Goal: Task Accomplishment & Management: Complete application form

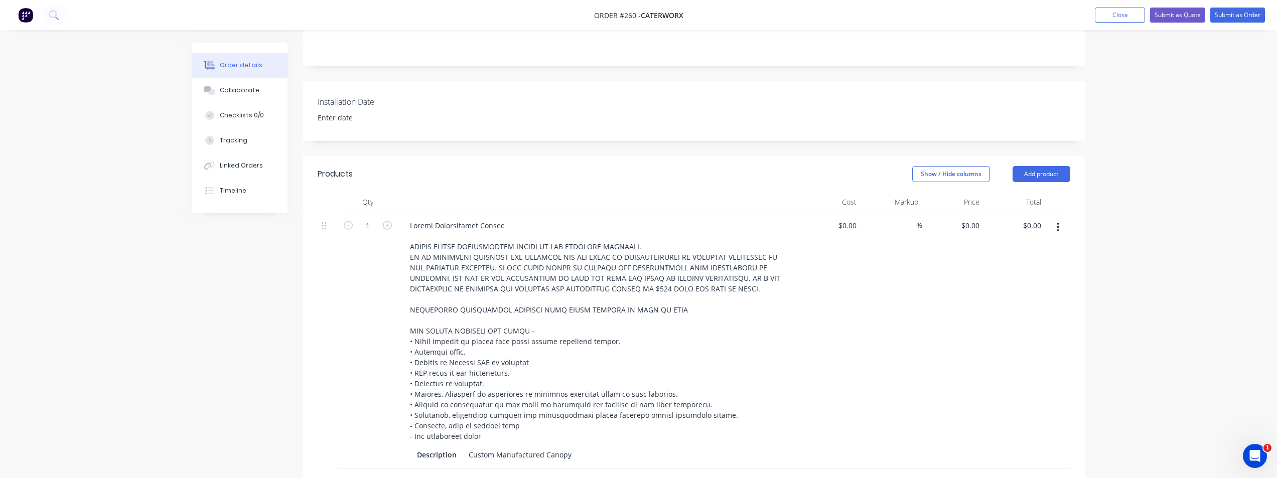
scroll to position [228, 0]
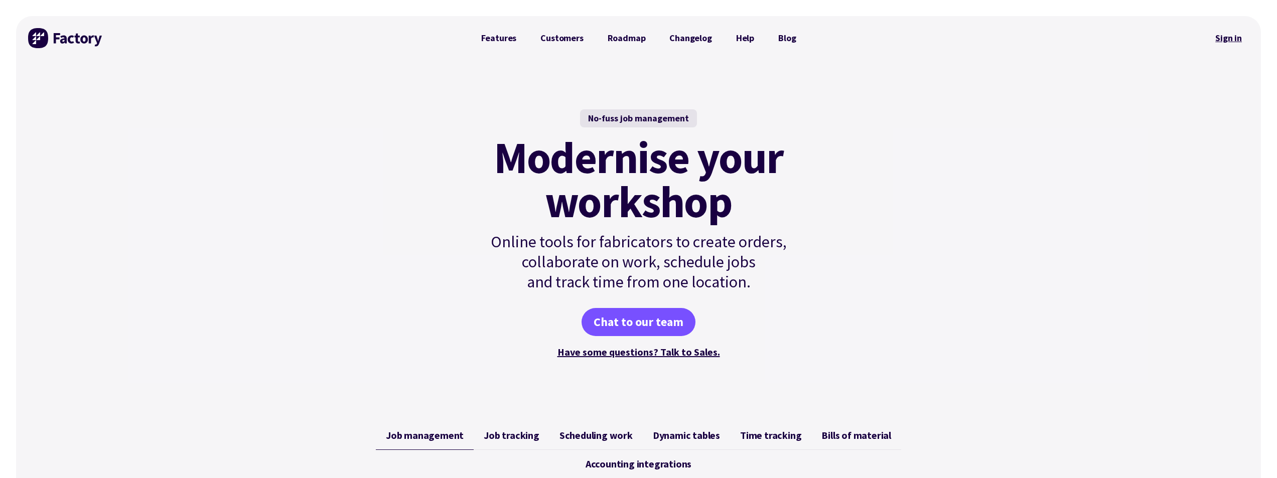
click at [1227, 42] on link "Sign in" at bounding box center [1228, 38] width 41 height 23
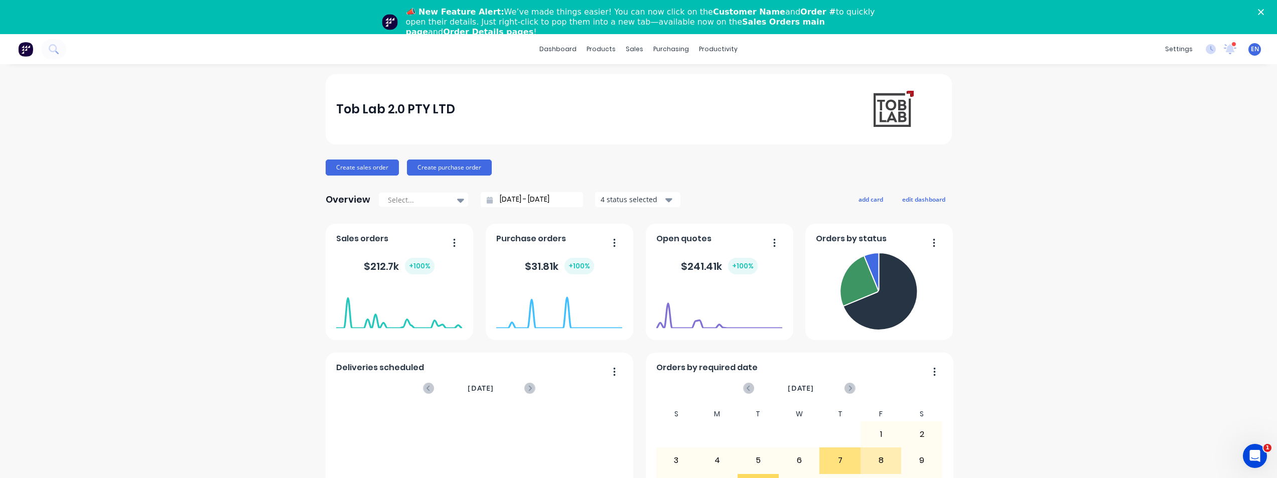
click at [1264, 10] on polygon "Close" at bounding box center [1261, 12] width 6 height 6
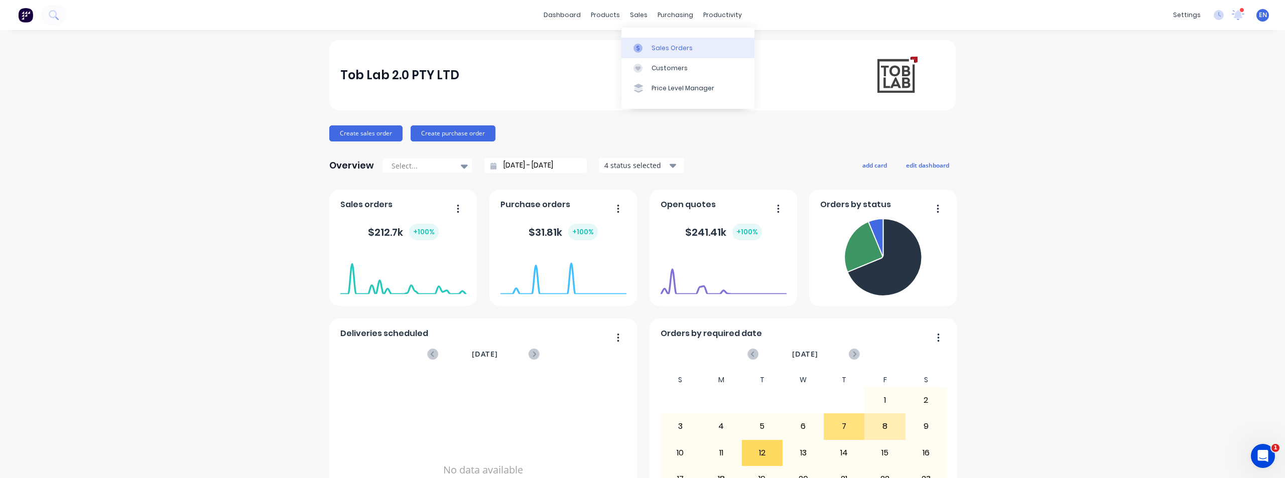
click at [647, 41] on link "Sales Orders" at bounding box center [687, 48] width 133 height 20
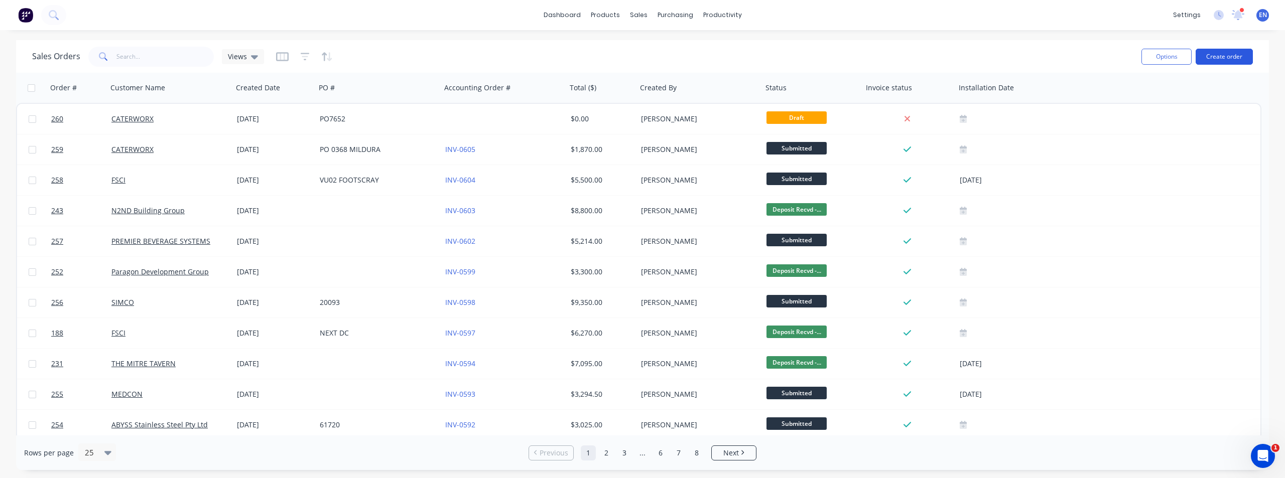
click at [1233, 54] on button "Create order" at bounding box center [1223, 57] width 57 height 16
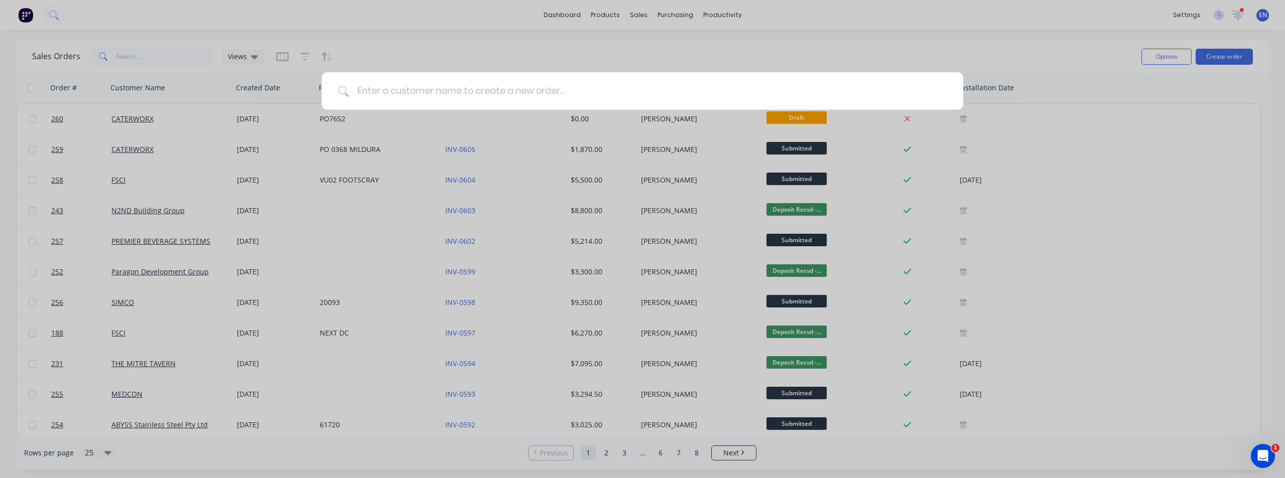
click at [499, 99] on input at bounding box center [648, 91] width 598 height 38
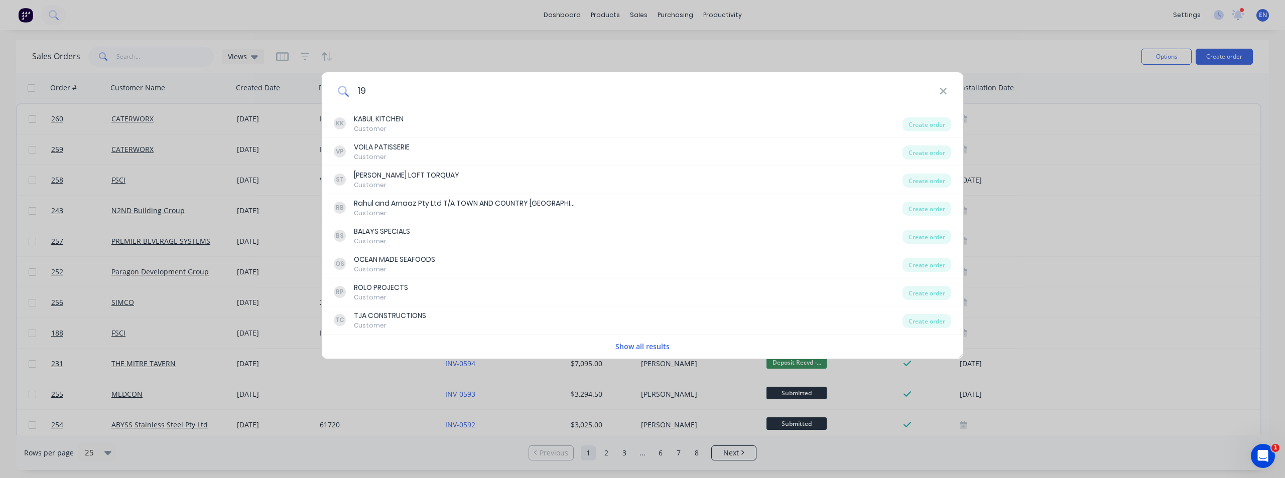
type input "1"
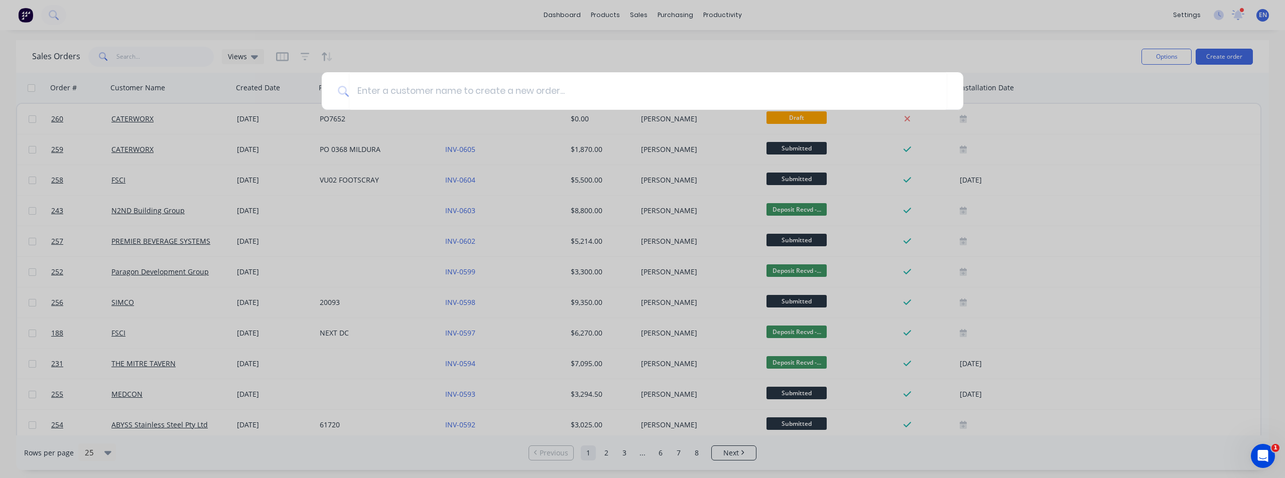
click at [410, 49] on div at bounding box center [642, 239] width 1285 height 478
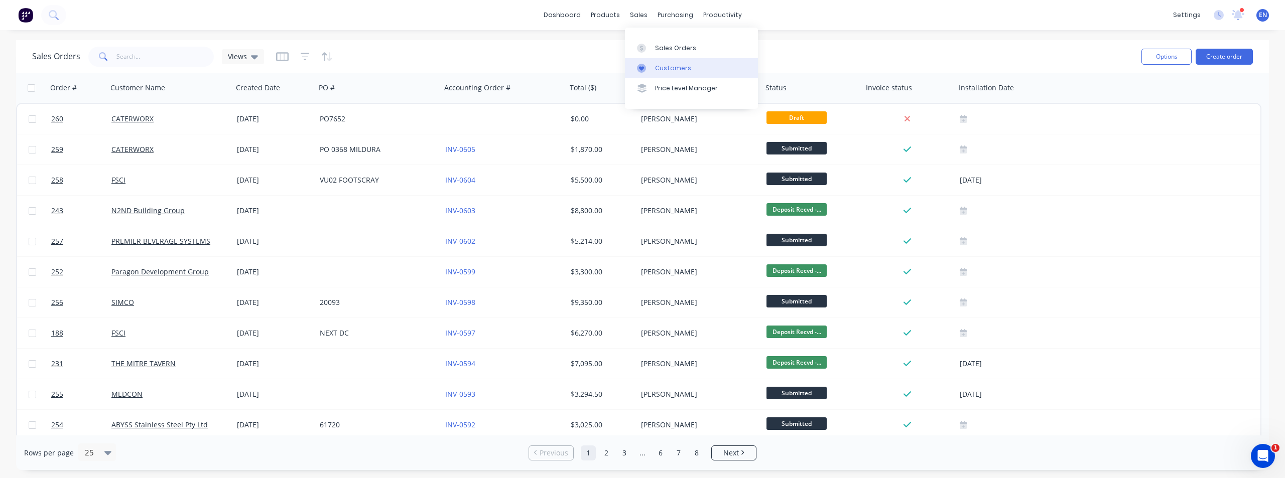
click at [657, 65] on div "Customers" at bounding box center [673, 68] width 36 height 9
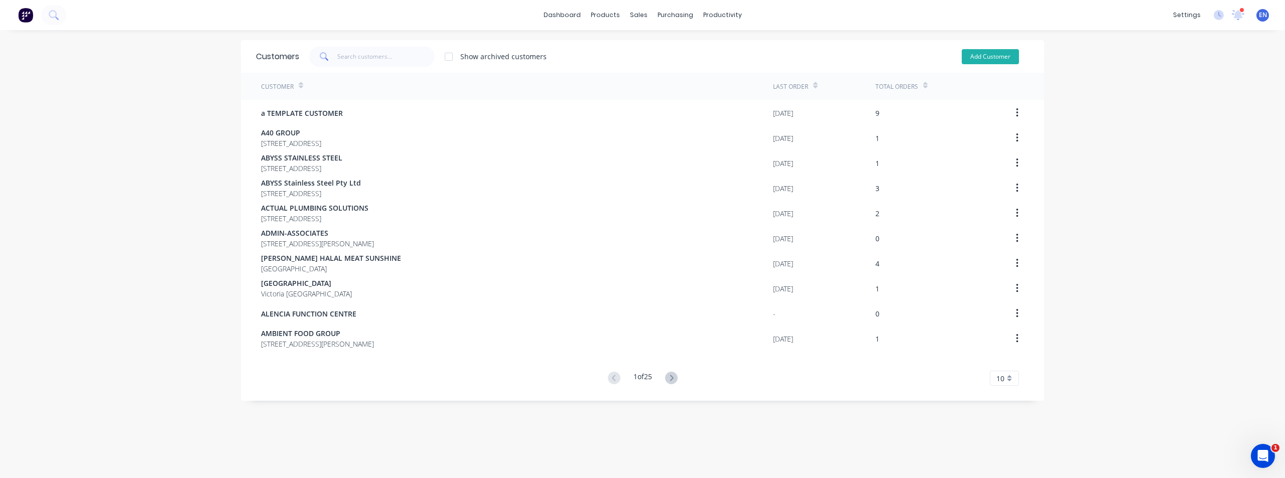
click at [977, 64] on button "Add Customer" at bounding box center [989, 56] width 57 height 15
select select "AU"
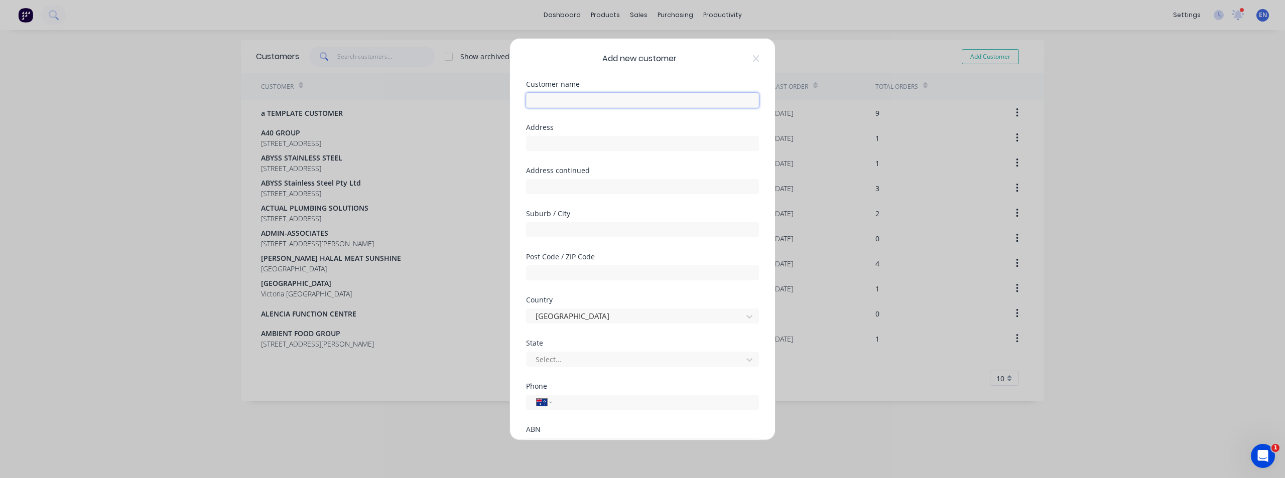
click at [568, 105] on input "text" at bounding box center [642, 100] width 233 height 15
type input "1947"
click at [566, 150] on input "text" at bounding box center [642, 143] width 233 height 15
type input "11/163 BORONIA ROAD"
drag, startPoint x: 553, startPoint y: 228, endPoint x: 548, endPoint y: 224, distance: 5.7
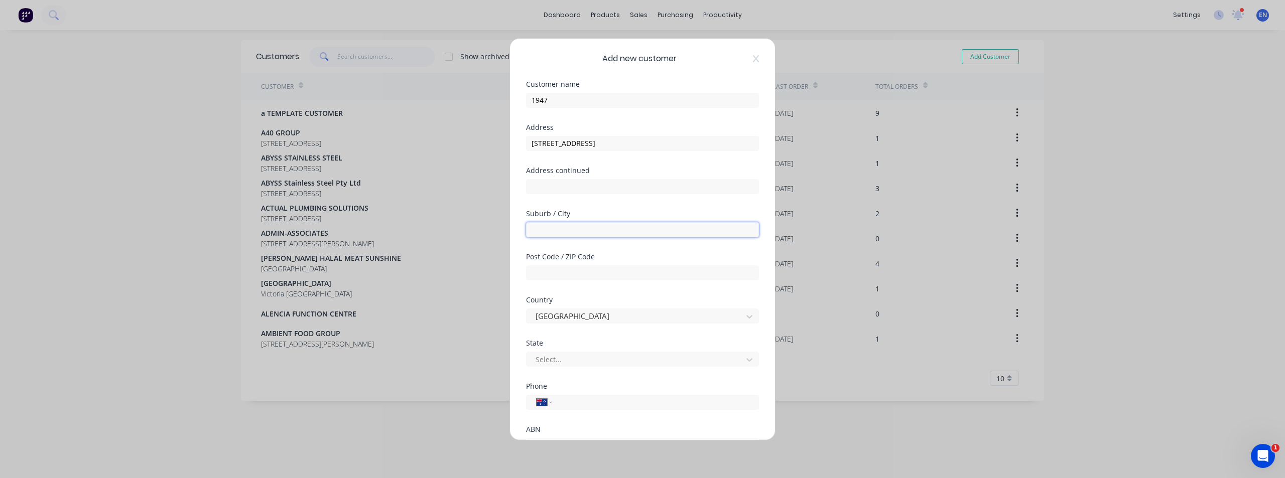
click at [549, 225] on input "text" at bounding box center [642, 229] width 233 height 15
type input "BORONIA"
click at [565, 273] on input "text" at bounding box center [642, 272] width 233 height 15
type input "3155"
click at [644, 358] on div at bounding box center [635, 359] width 203 height 13
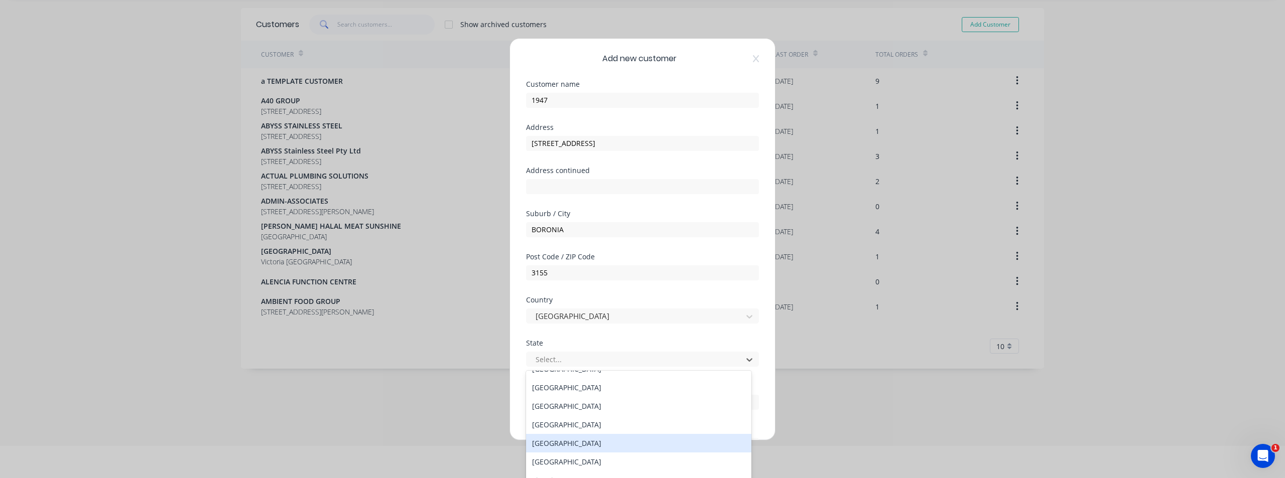
scroll to position [17, 0]
click at [558, 475] on div "Victoria" at bounding box center [638, 476] width 225 height 19
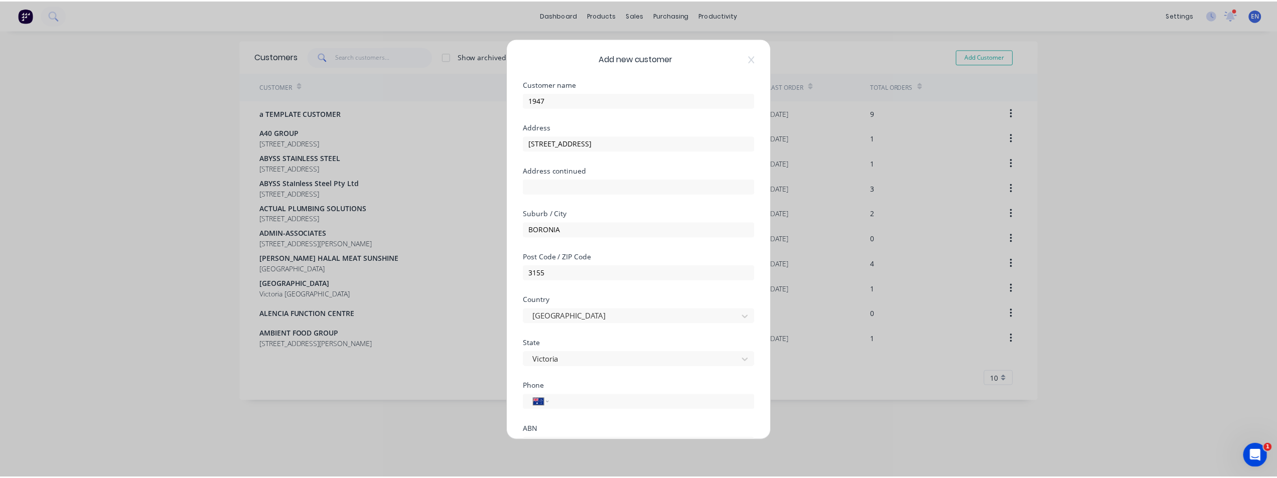
scroll to position [88, 0]
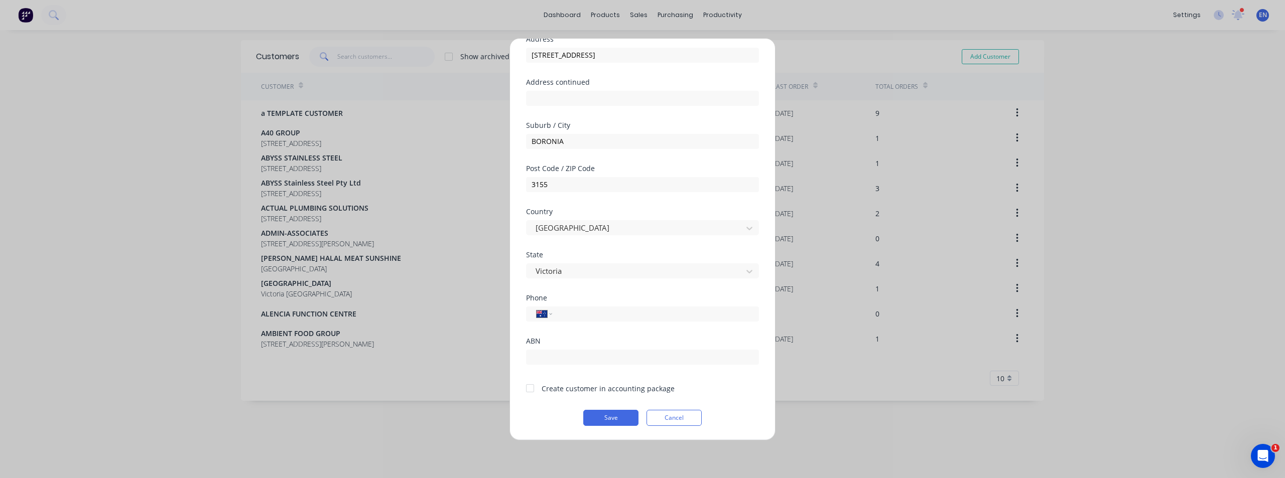
click at [528, 387] on div at bounding box center [530, 388] width 20 height 20
click at [559, 318] on input "tel" at bounding box center [653, 314] width 189 height 12
type input "0434 279 170"
click at [598, 427] on div "Add new customer Customer name 1947 Address 11/163 BORONIA ROAD Address continu…" at bounding box center [642, 239] width 265 height 401
click at [590, 418] on button "Save" at bounding box center [610, 418] width 55 height 16
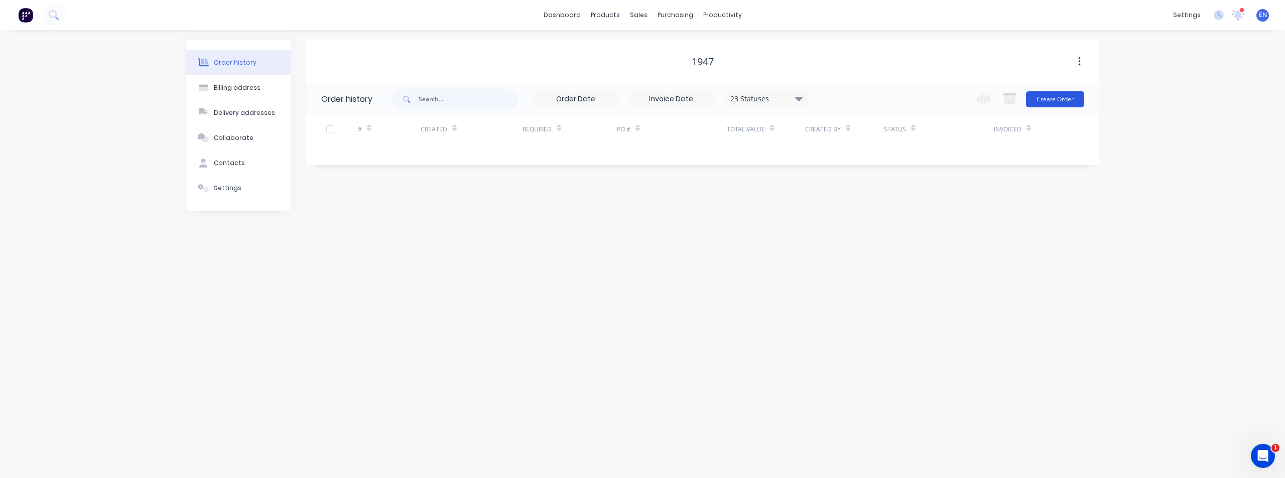
click at [1050, 99] on button "Create Order" at bounding box center [1055, 99] width 58 height 16
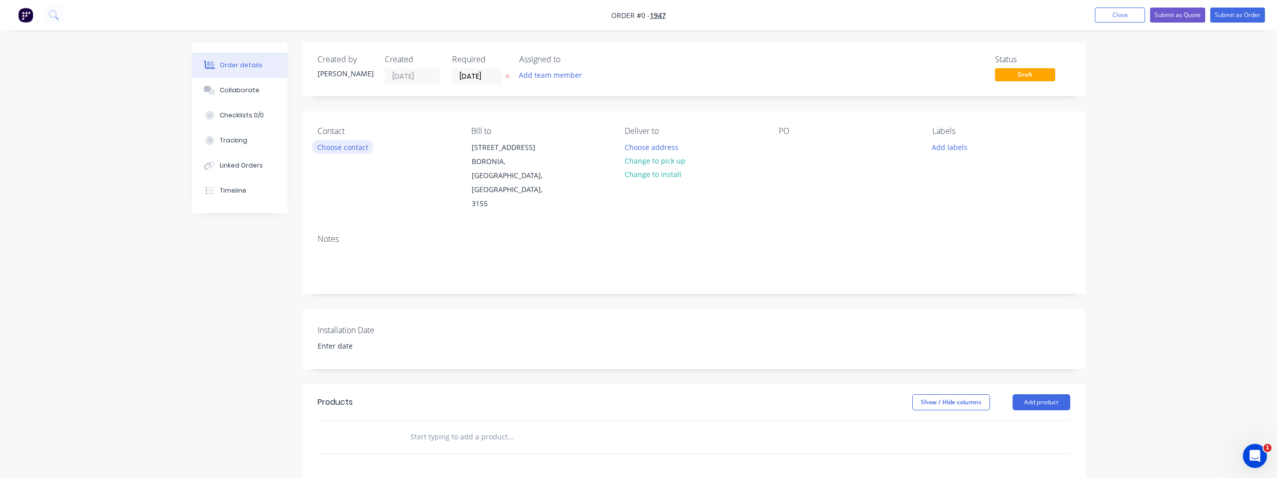
click at [337, 153] on button "Choose contact" at bounding box center [343, 147] width 62 height 14
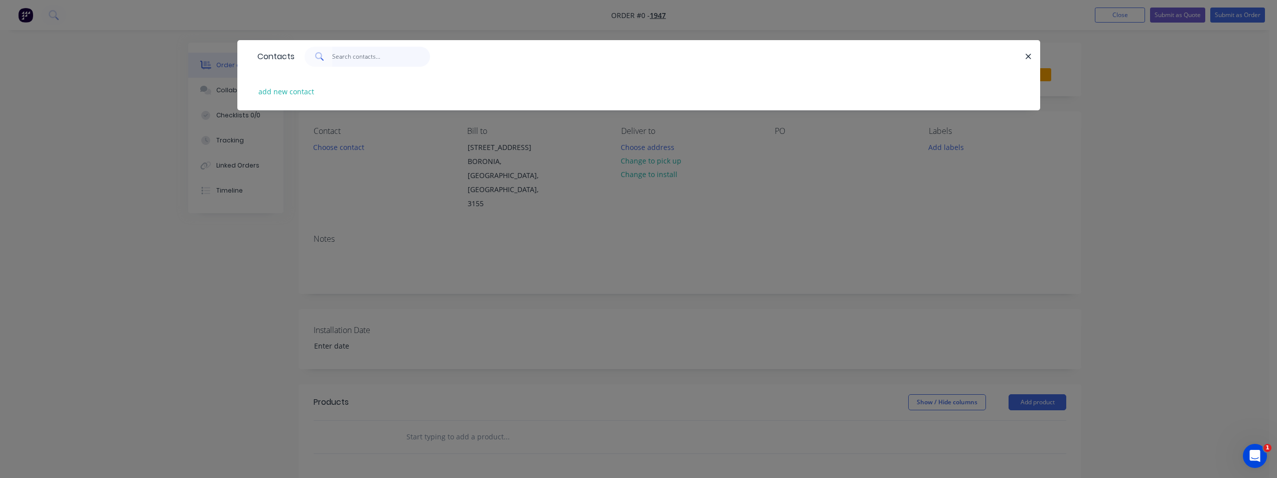
click at [346, 59] on input "text" at bounding box center [381, 57] width 98 height 20
click at [283, 88] on button "add new contact" at bounding box center [286, 92] width 66 height 14
select select "AU"
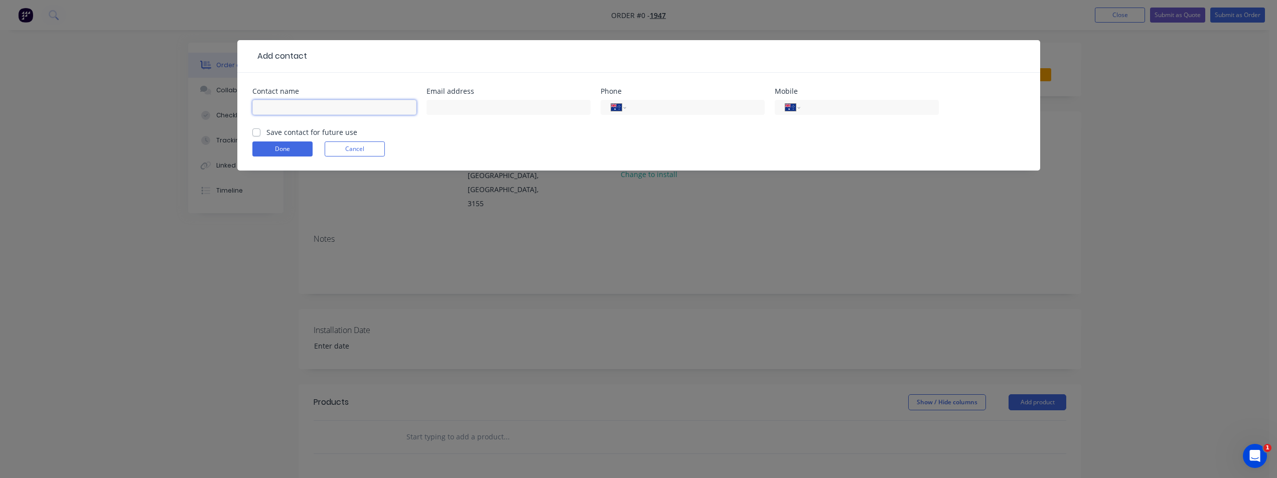
click at [325, 102] on input "text" at bounding box center [334, 107] width 164 height 15
type input "NICOLA"
click at [487, 107] on input "text" at bounding box center [509, 107] width 164 height 15
paste input "TOB LAB CT108964"
type input "TOB LAB CT108964"
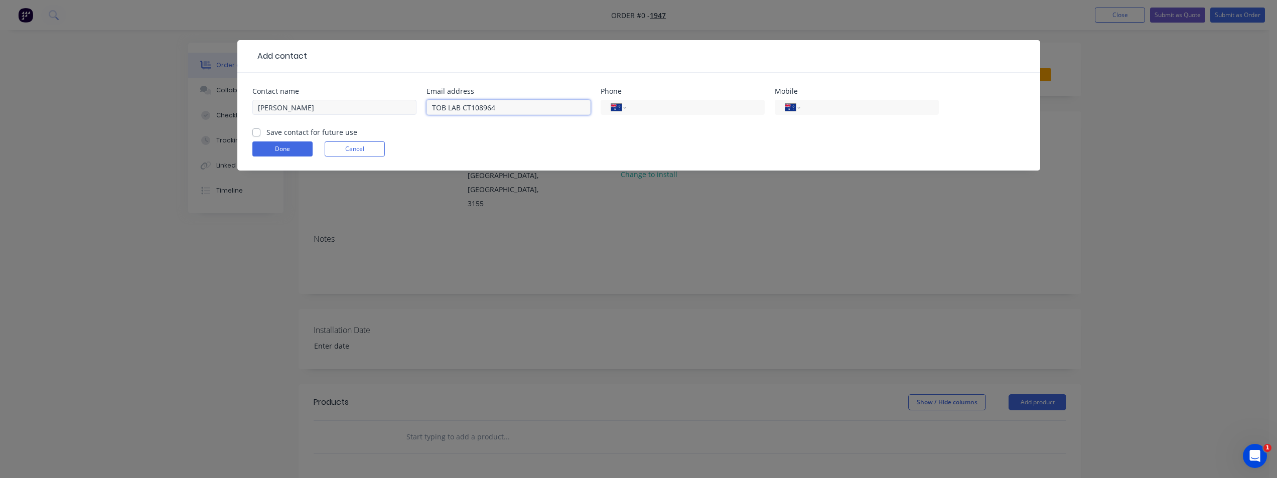
drag, startPoint x: 516, startPoint y: 106, endPoint x: 382, endPoint y: 101, distance: 134.6
click at [379, 101] on div "Contact name NICOLA Email address TOB LAB CT108964 Phone International Afghanis…" at bounding box center [638, 107] width 773 height 39
click at [480, 103] on input "text" at bounding box center [509, 107] width 164 height 15
paste input "TOB LAB CT108964"
type input "TOB LAB CT108964"
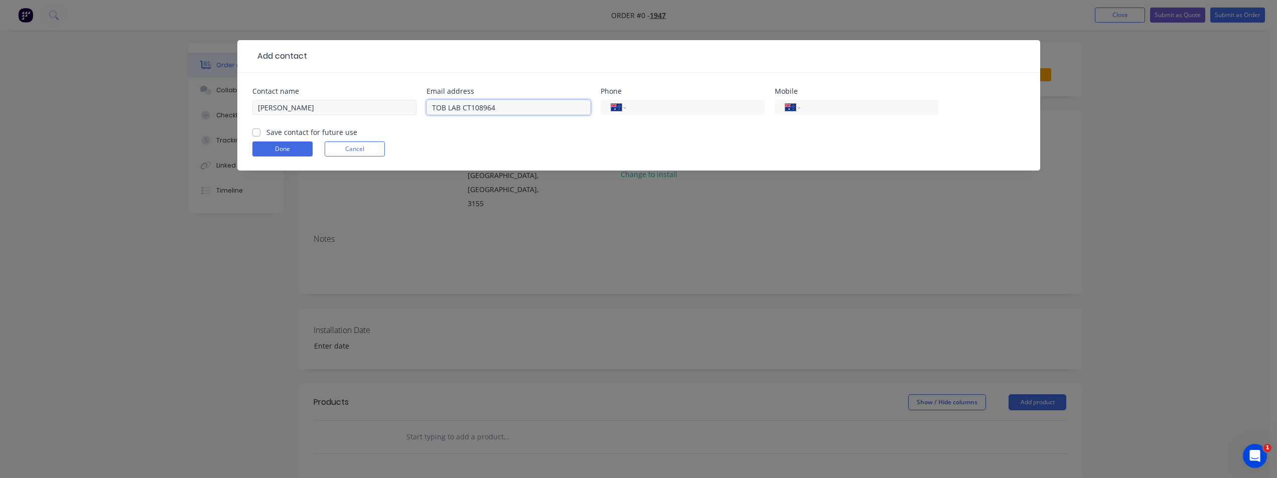
drag, startPoint x: 507, startPoint y: 105, endPoint x: 369, endPoint y: 107, distance: 138.0
click at [369, 107] on div "Contact name NICOLA Email address TOB LAB CT108964 Phone International Afghanis…" at bounding box center [638, 107] width 773 height 39
click at [469, 101] on input "text" at bounding box center [509, 107] width 164 height 15
type input "N"
type input "nicola_shaer@outlook.com"
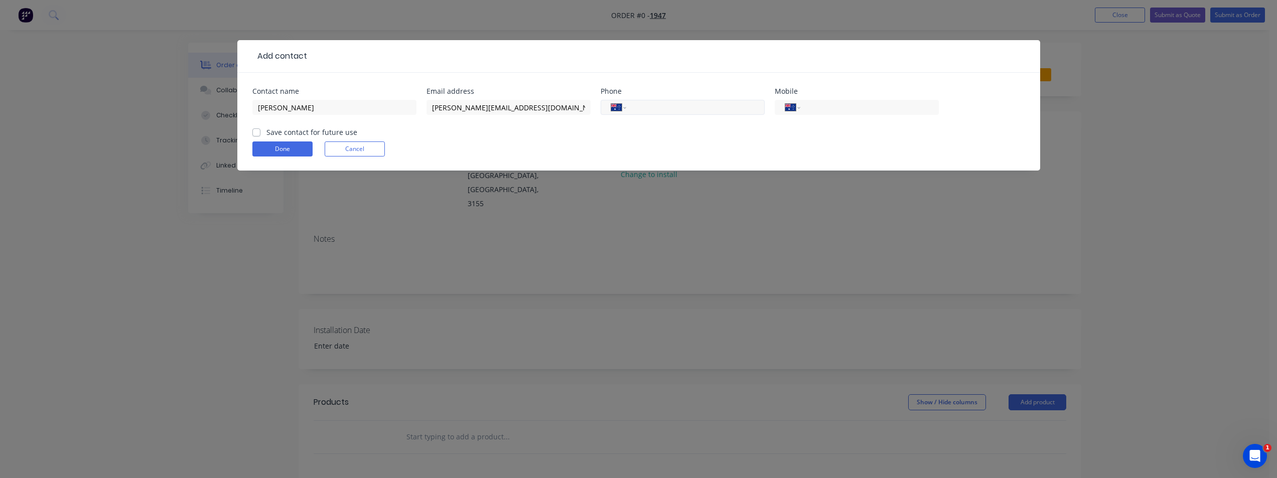
click at [678, 106] on input "tel" at bounding box center [690, 108] width 115 height 12
click at [679, 106] on input "tel" at bounding box center [690, 108] width 115 height 12
drag, startPoint x: 633, startPoint y: 105, endPoint x: 448, endPoint y: 105, distance: 185.7
click at [448, 105] on div "Contact name NICOLA Email address nicola_shaer@outlook.com Phone International …" at bounding box center [638, 107] width 773 height 39
type input "0435 456 463"
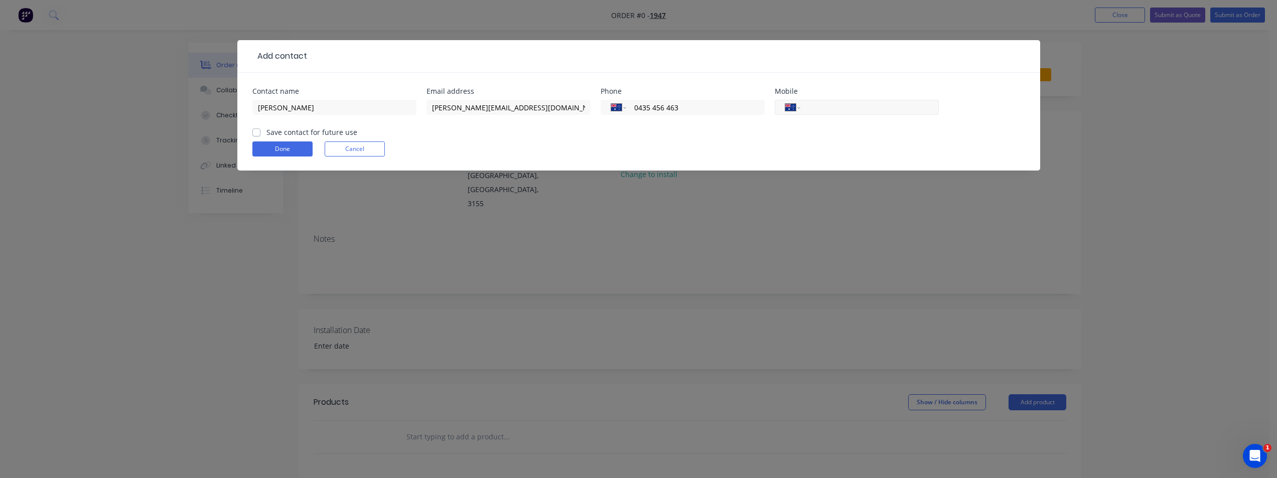
click at [838, 103] on input "tel" at bounding box center [867, 108] width 120 height 12
paste input "0435 456 463"
type input "0435 456 463"
click at [263, 131] on div "Save contact for future use" at bounding box center [304, 132] width 105 height 11
click at [266, 131] on label "Save contact for future use" at bounding box center [311, 132] width 91 height 11
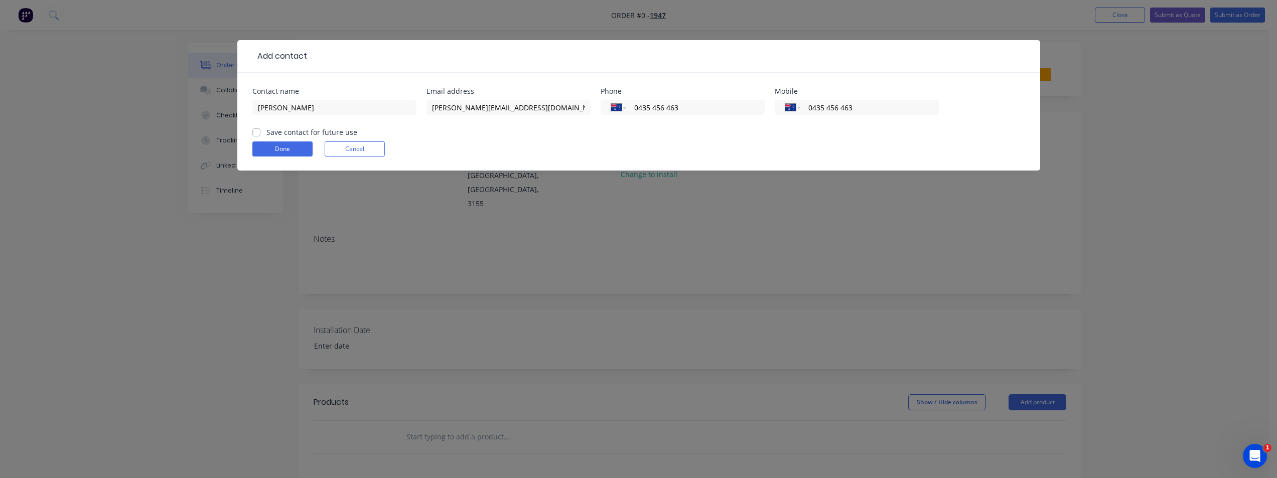
click at [253, 131] on input "Save contact for future use" at bounding box center [256, 132] width 8 height 10
checkbox input "true"
drag, startPoint x: 265, startPoint y: 144, endPoint x: 303, endPoint y: 151, distance: 37.7
click at [266, 144] on button "Done" at bounding box center [282, 149] width 60 height 15
